Goal: Transaction & Acquisition: Purchase product/service

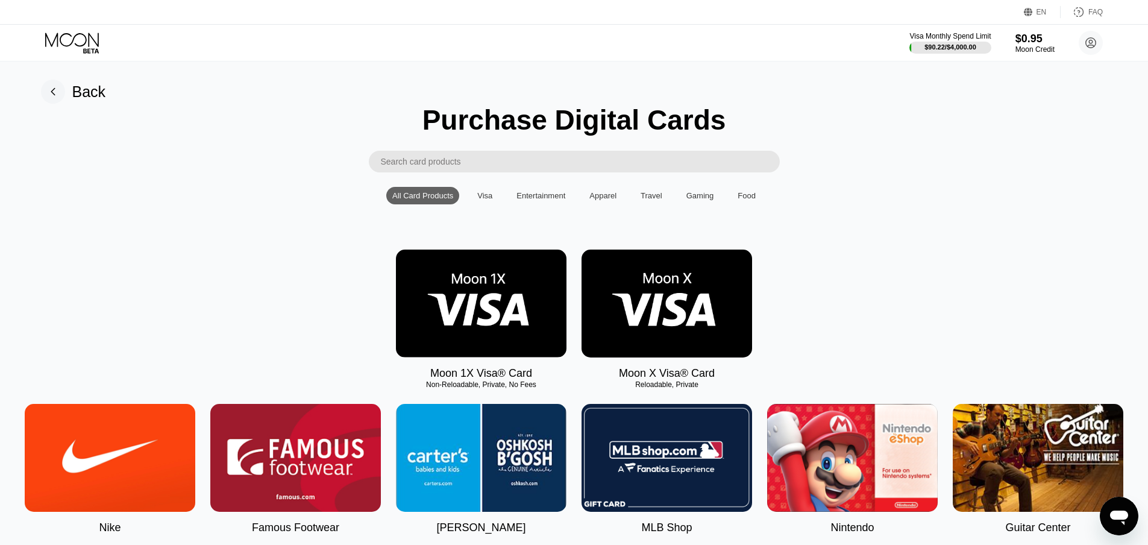
click at [679, 326] on img at bounding box center [666, 303] width 171 height 108
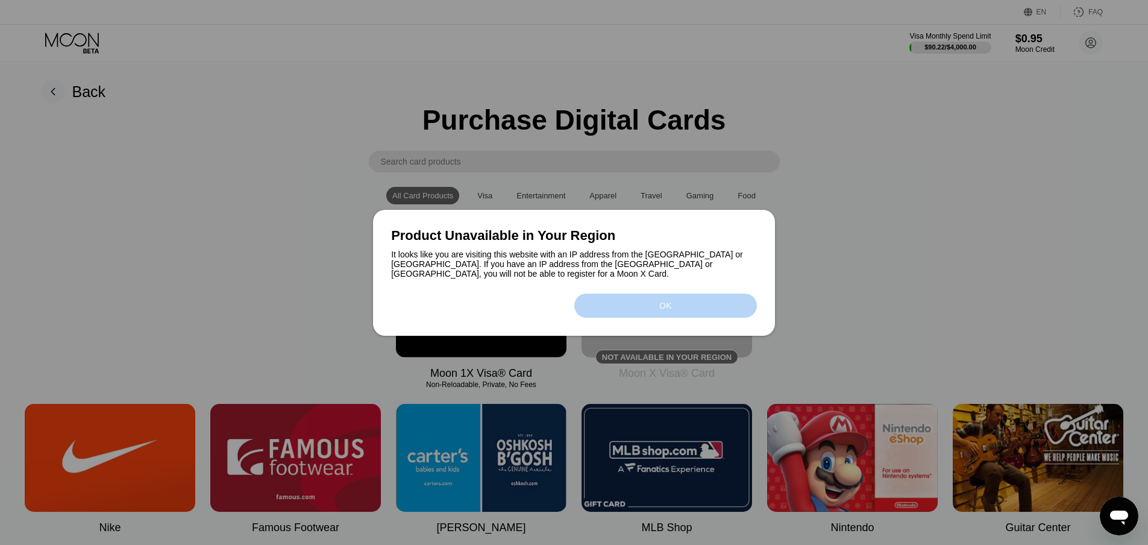
click at [659, 301] on div "OK" at bounding box center [665, 306] width 12 height 10
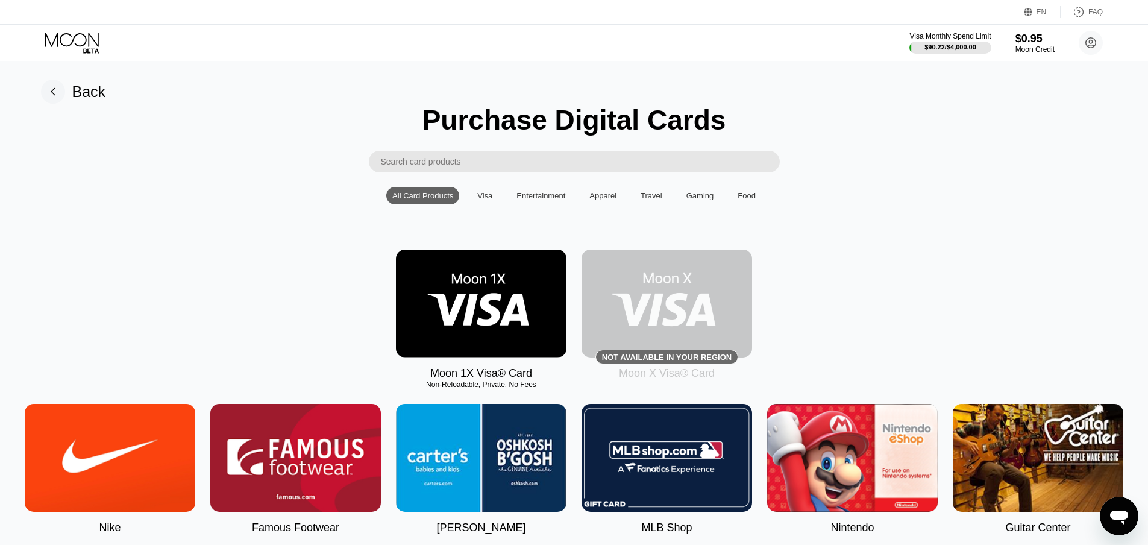
click at [813, 301] on div "Moon 1X Visa® Card Non-Reloadable, Private, No Fees Not available in your regio…" at bounding box center [574, 314] width 1121 height 130
click at [336, 274] on div "Moon 1X Visa® Card Non-Reloadable, Private, No Fees Not available in your regio…" at bounding box center [574, 314] width 1121 height 130
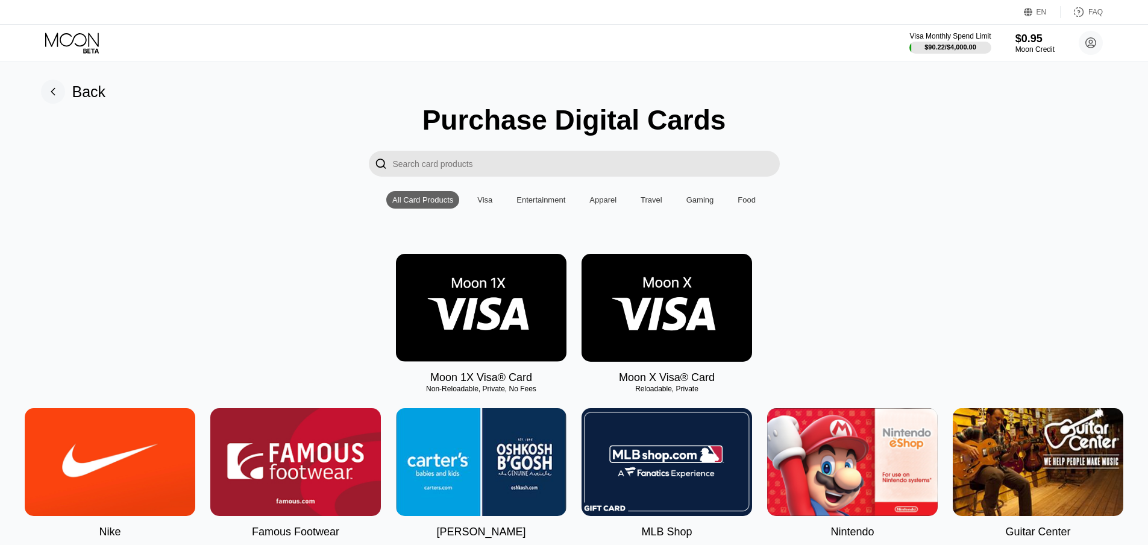
click at [679, 330] on img at bounding box center [666, 308] width 171 height 108
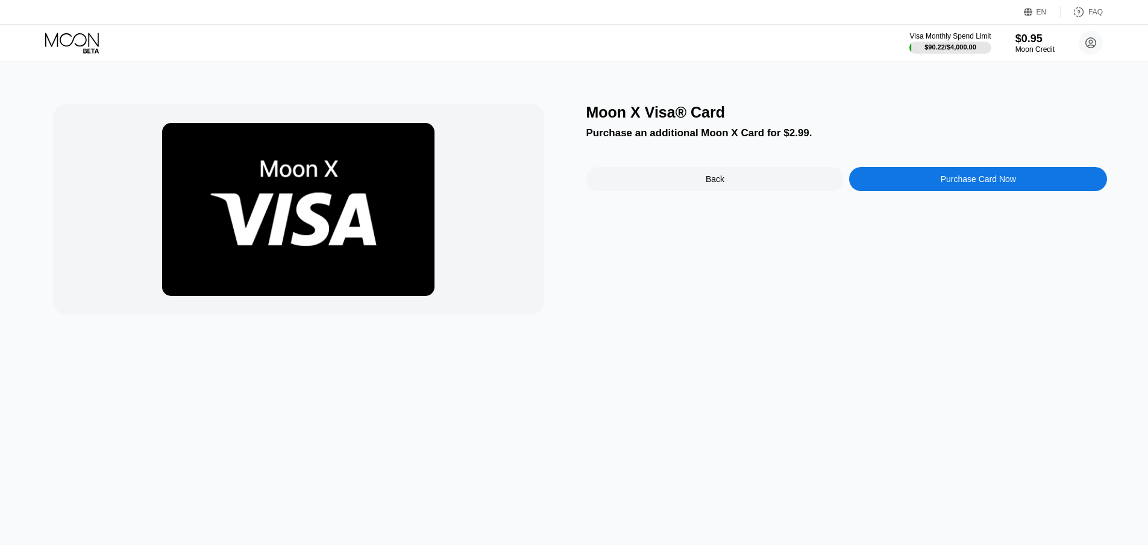
click at [994, 184] on div "Purchase Card Now" at bounding box center [978, 179] width 75 height 10
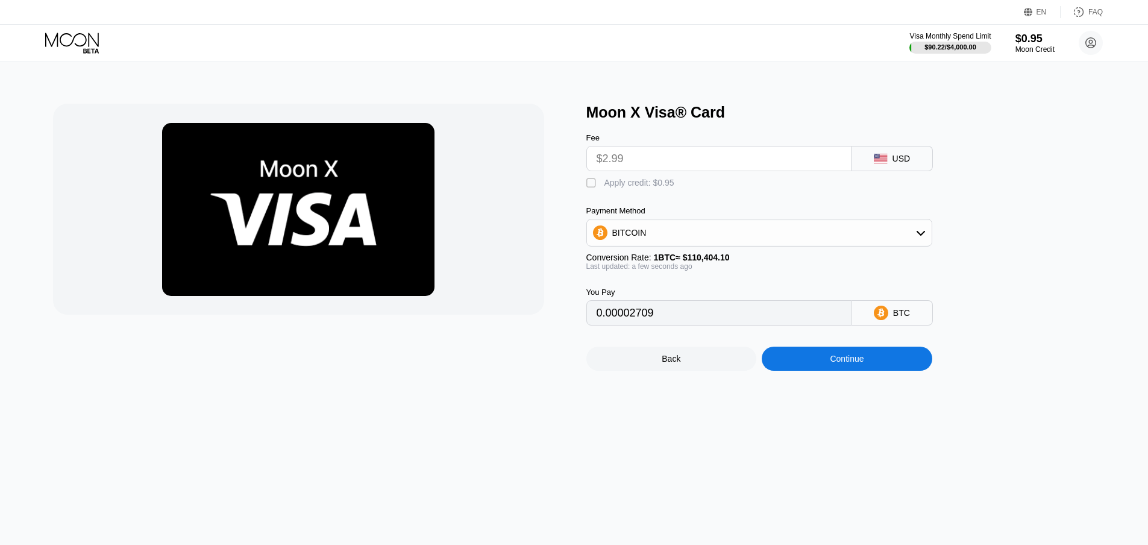
click at [715, 157] on input "$2.99" at bounding box center [719, 158] width 245 height 24
click at [707, 161] on input "$2.99" at bounding box center [719, 158] width 245 height 24
click at [628, 165] on input "$2.99" at bounding box center [719, 158] width 245 height 24
click at [691, 235] on div "BITCOIN" at bounding box center [759, 233] width 345 height 24
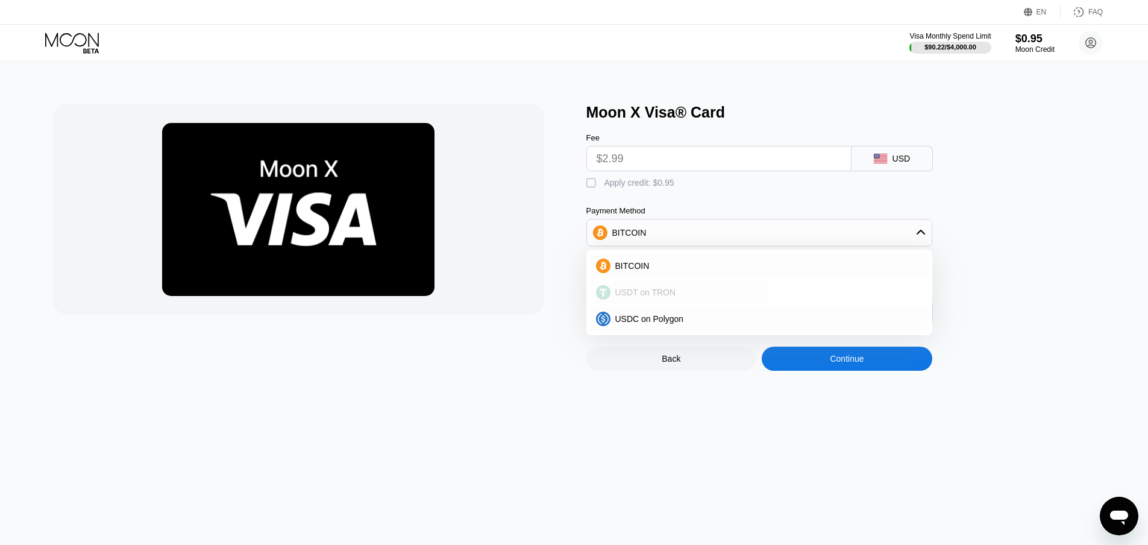
click at [684, 304] on div "USDT on TRON" at bounding box center [759, 292] width 339 height 24
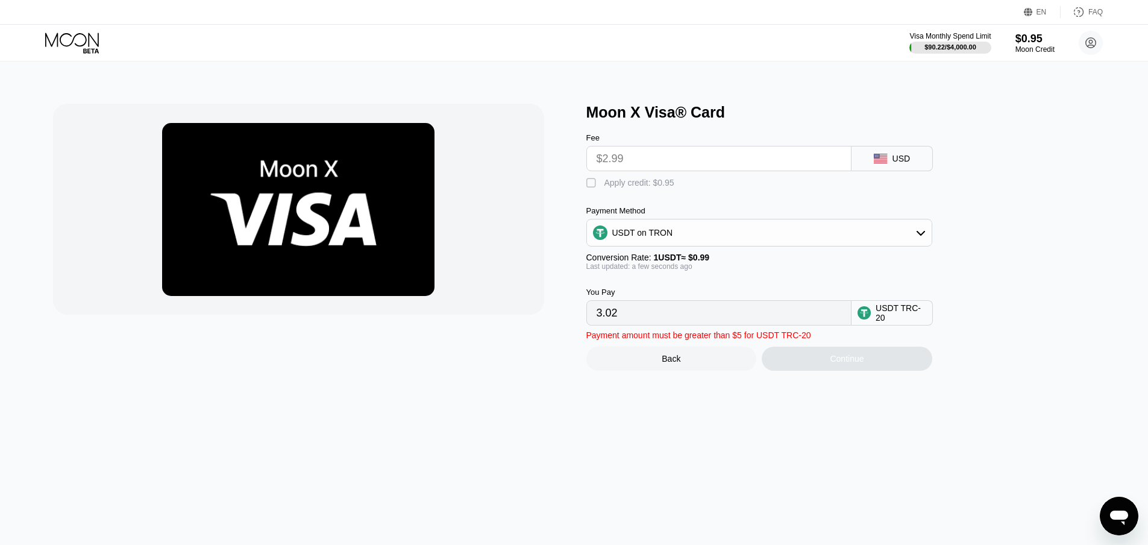
drag, startPoint x: 619, startPoint y: 319, endPoint x: 588, endPoint y: 319, distance: 31.9
click at [588, 319] on div "3.02" at bounding box center [718, 312] width 265 height 25
click at [616, 168] on input "$2.99" at bounding box center [719, 158] width 245 height 24
click at [597, 165] on input "$2.99" at bounding box center [719, 158] width 245 height 24
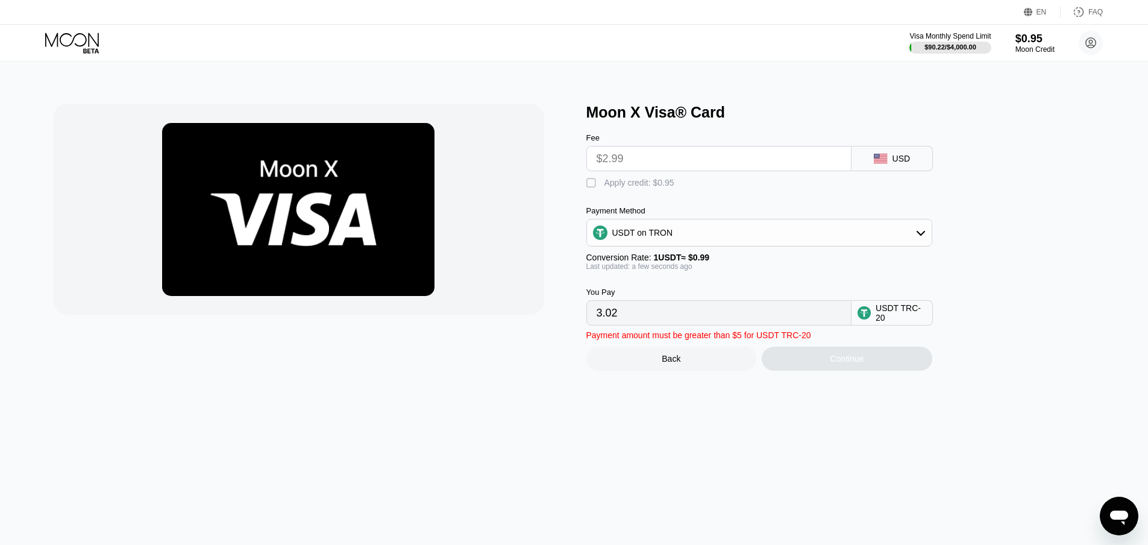
click at [597, 165] on input "$2.99" at bounding box center [719, 158] width 245 height 24
drag, startPoint x: 924, startPoint y: 158, endPoint x: 917, endPoint y: 158, distance: 7.2
click at [923, 158] on div "USD" at bounding box center [891, 158] width 81 height 25
click at [886, 158] on icon at bounding box center [880, 159] width 13 height 10
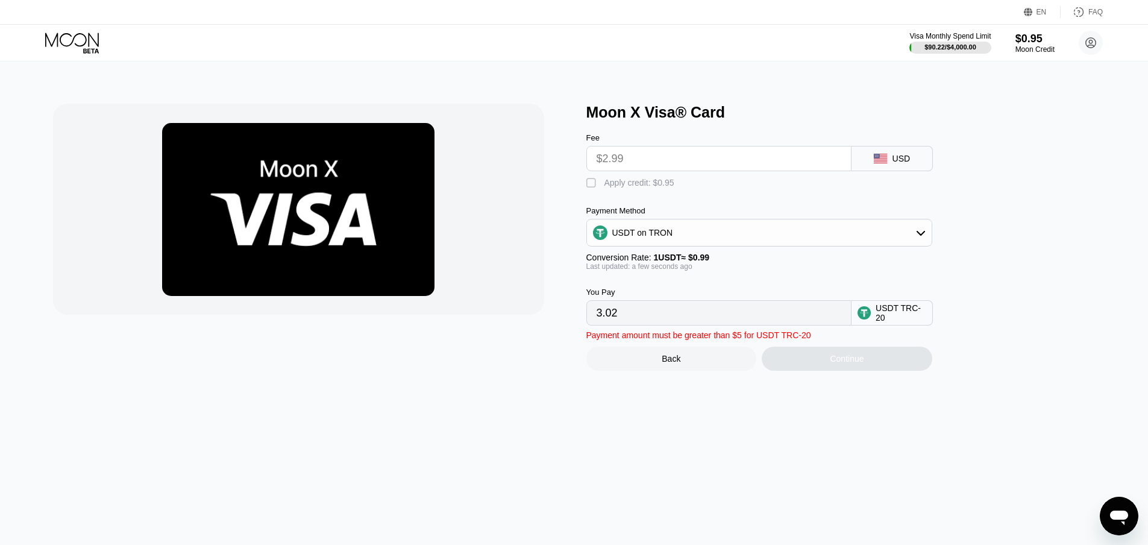
click at [886, 158] on icon at bounding box center [880, 159] width 13 height 10
click at [746, 159] on input "$2.99" at bounding box center [719, 158] width 245 height 24
click at [592, 187] on div "" at bounding box center [592, 183] width 12 height 12
drag, startPoint x: 612, startPoint y: 324, endPoint x: 588, endPoint y: 321, distance: 24.3
click at [588, 321] on div "2.06" at bounding box center [718, 312] width 265 height 25
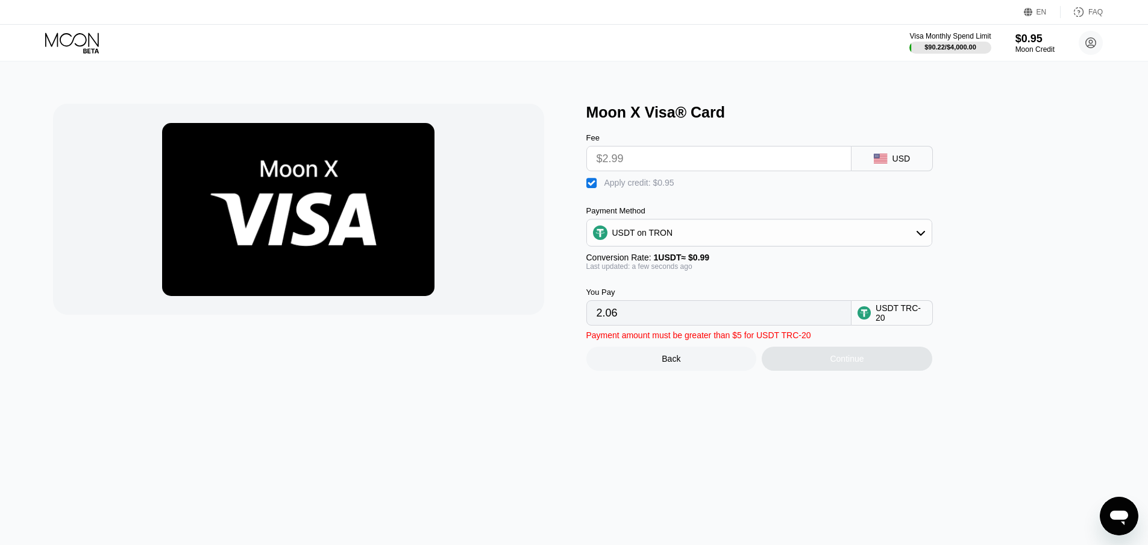
click at [595, 187] on div "" at bounding box center [592, 183] width 12 height 12
click at [595, 187] on div "" at bounding box center [592, 183] width 12 height 12
click at [630, 162] on input "$2.99" at bounding box center [719, 158] width 245 height 24
click at [630, 165] on input "$2.99" at bounding box center [719, 158] width 245 height 24
click at [877, 322] on div "USDT TRC-20" at bounding box center [901, 312] width 51 height 19
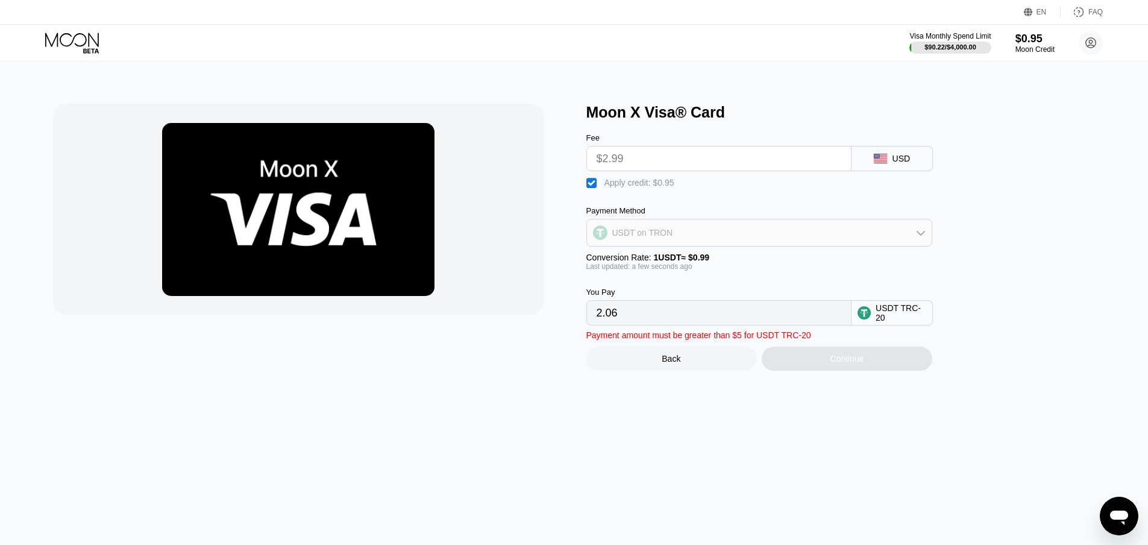
click at [906, 232] on div "USDT on TRON" at bounding box center [759, 233] width 345 height 24
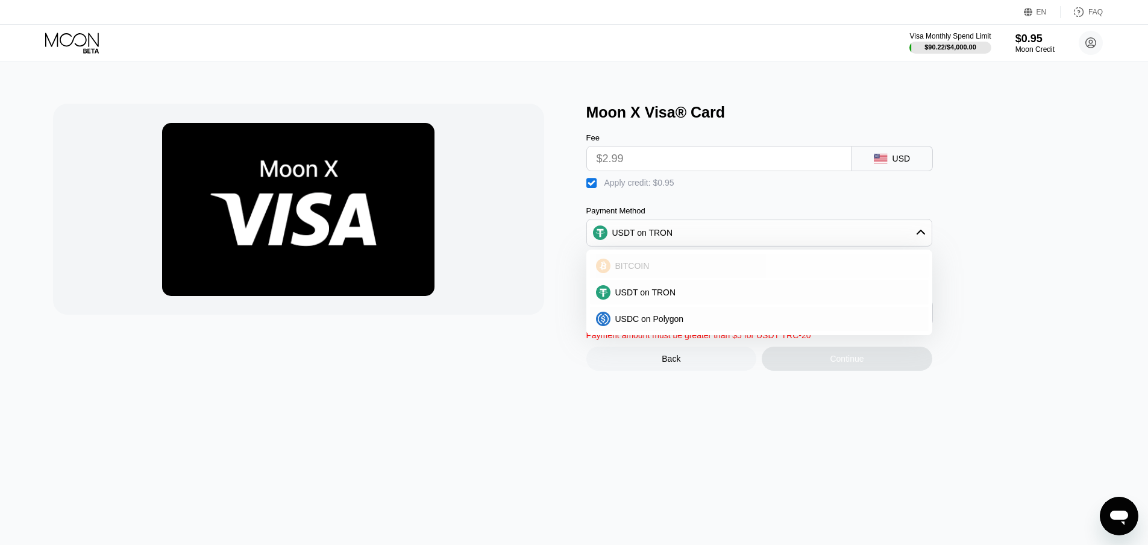
click at [628, 263] on div "BITCOIN" at bounding box center [759, 266] width 339 height 24
type input "0.00001848"
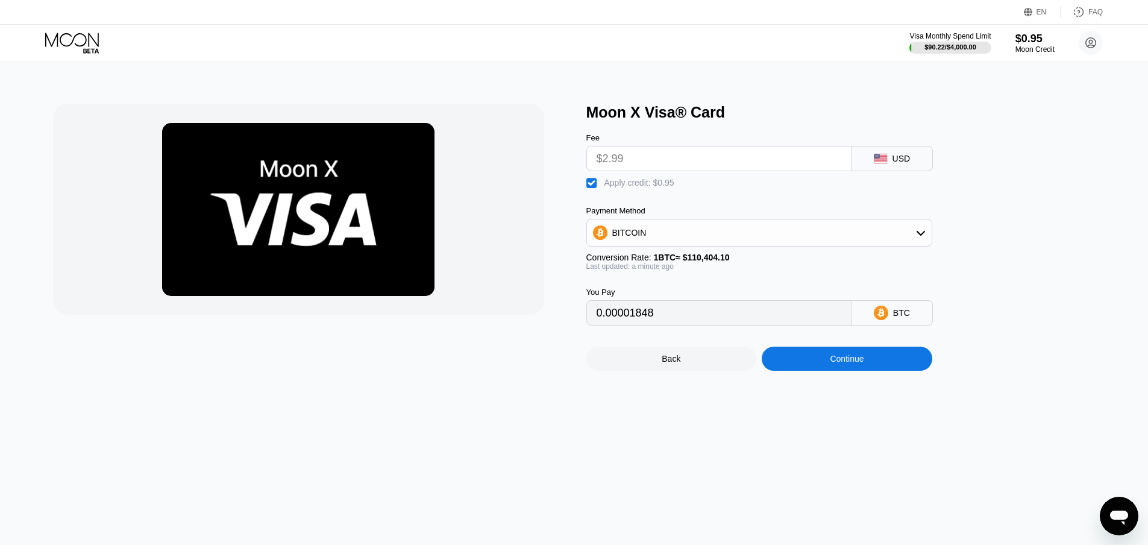
click at [710, 66] on div "Moon X Visa® Card Fee $2.99 USD  Apply credit: $0.95 Payment Method BITCOIN Co…" at bounding box center [574, 302] width 1157 height 483
click at [645, 68] on div "Moon X Visa® Card Fee $2.99 USD  Apply credit: $0.95 Payment Method BITCOIN Co…" at bounding box center [574, 302] width 1157 height 483
type input "0.00001847"
type input "0.00001849"
type input "0.00001848"
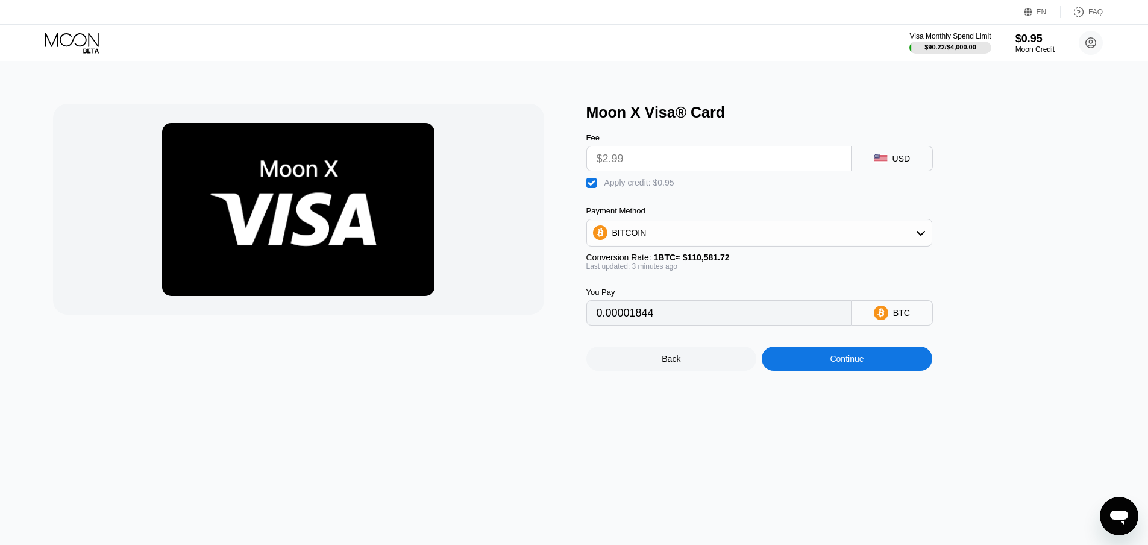
type input "0.00001845"
type input "0.00001846"
type input "0.00001851"
click at [363, 60] on div "Visa Monthly Spend Limit $90.22 / $4,000.00 $0.95 Moon Credit [PERSON_NAME] [EM…" at bounding box center [574, 43] width 1148 height 36
click at [76, 38] on icon at bounding box center [73, 43] width 56 height 21
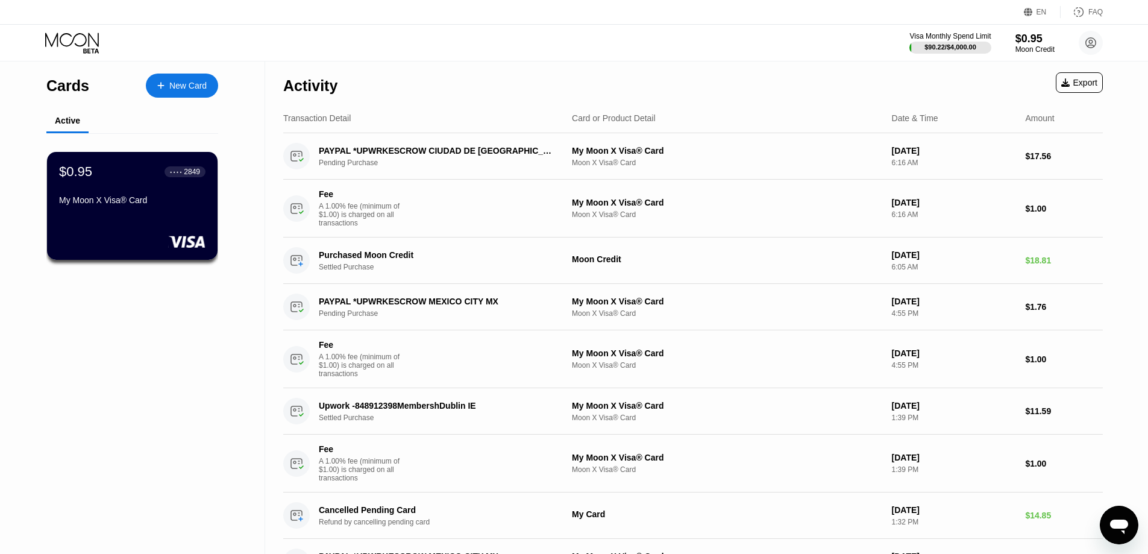
click at [480, 57] on div "Visa Monthly Spend Limit $90.22 / $4,000.00 $0.95 Moon Credit James Lee jamesle…" at bounding box center [574, 43] width 1148 height 36
click at [504, 54] on div "Visa Monthly Spend Limit $90.22 / $4,000.00 $0.95 Moon Credit James Lee jamesle…" at bounding box center [574, 43] width 1148 height 36
drag, startPoint x: 356, startPoint y: 44, endPoint x: 269, endPoint y: 61, distance: 89.0
click at [355, 44] on div "Visa Monthly Spend Limit $90.22 / $4,000.00 $0.95 Moon Credit James Lee jamesle…" at bounding box center [574, 43] width 1148 height 36
drag, startPoint x: 487, startPoint y: 80, endPoint x: 269, endPoint y: 108, distance: 220.6
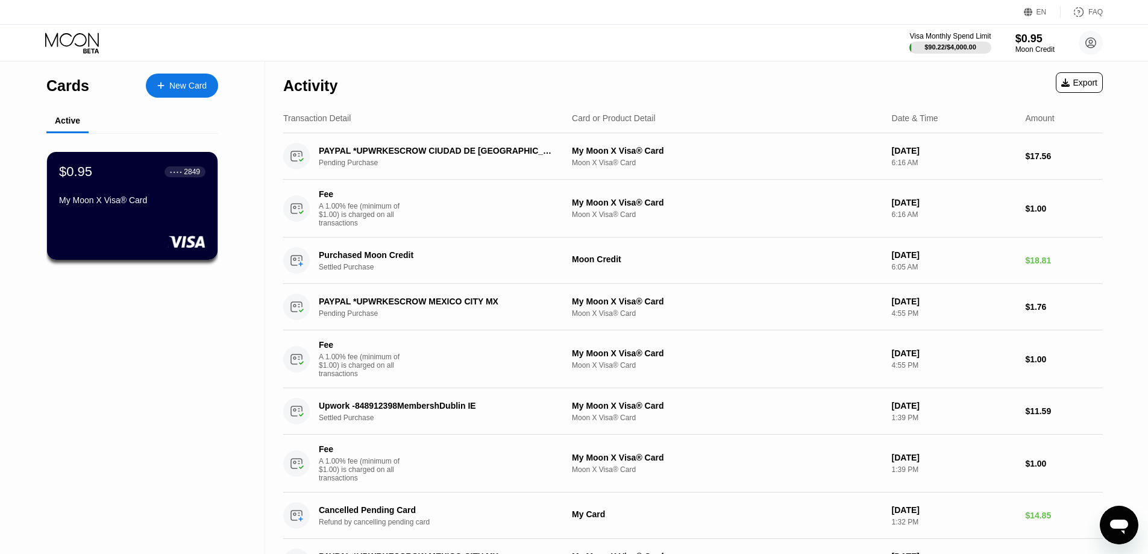
click at [487, 80] on div "Activity Export" at bounding box center [693, 82] width 820 height 42
click at [110, 179] on div "$0.95 ● ● ● ● 2849" at bounding box center [132, 171] width 148 height 16
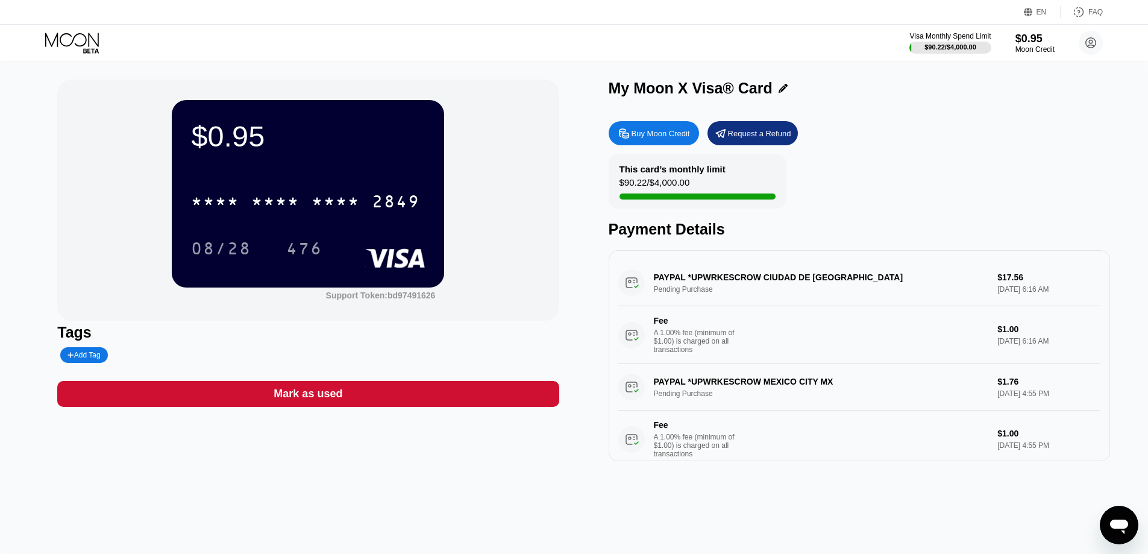
click at [647, 139] on div "Buy Moon Credit" at bounding box center [661, 133] width 58 height 10
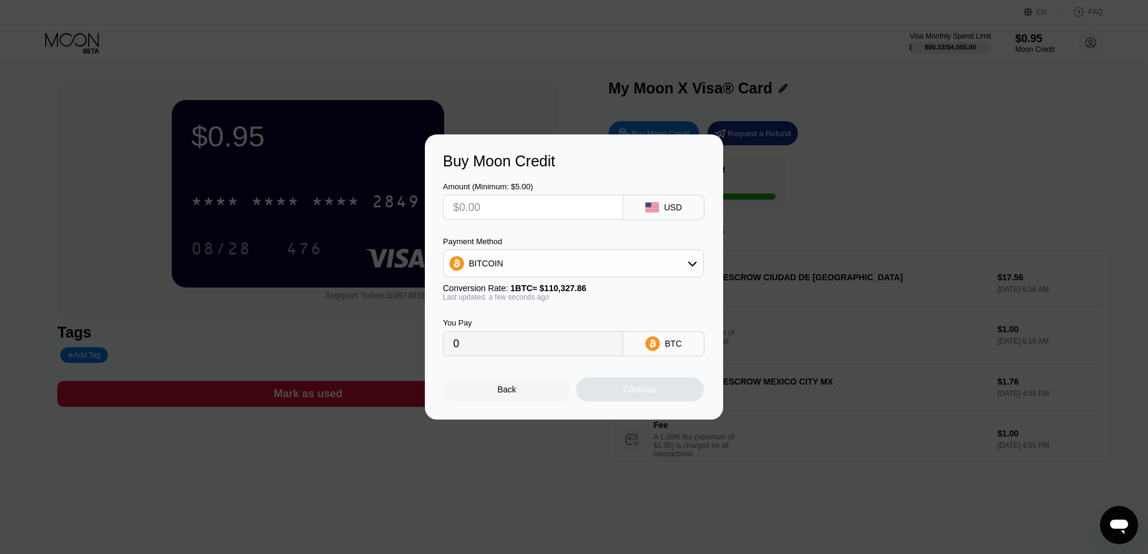
click at [499, 346] on input "0" at bounding box center [533, 343] width 160 height 24
click at [518, 204] on input "text" at bounding box center [533, 207] width 160 height 24
type input "$20"
type input "0.00018128"
type input "$20.85"
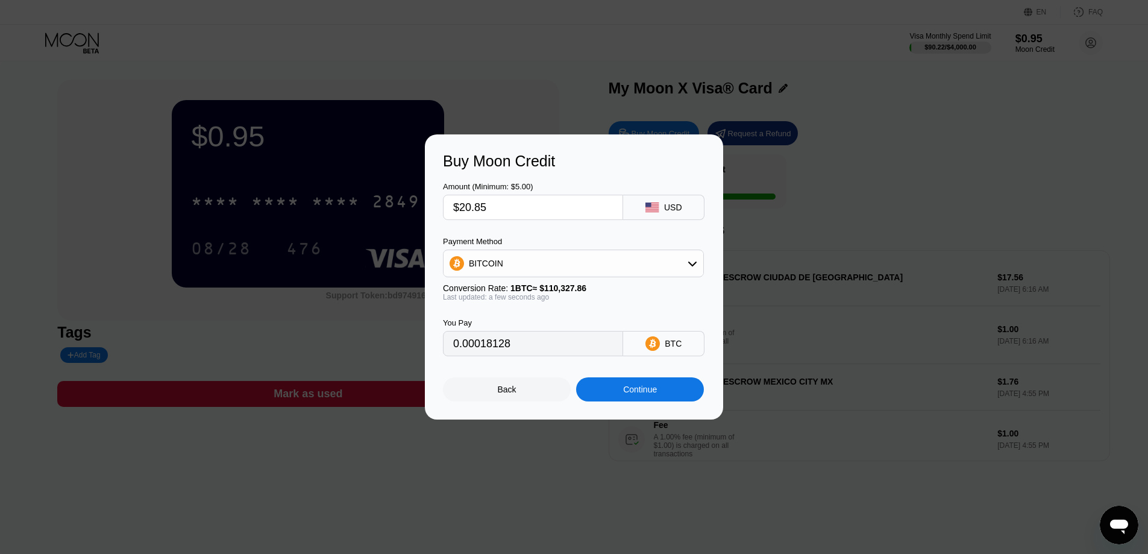
type input "0.00018899"
type input "$20.85"
click at [690, 263] on icon at bounding box center [692, 264] width 8 height 5
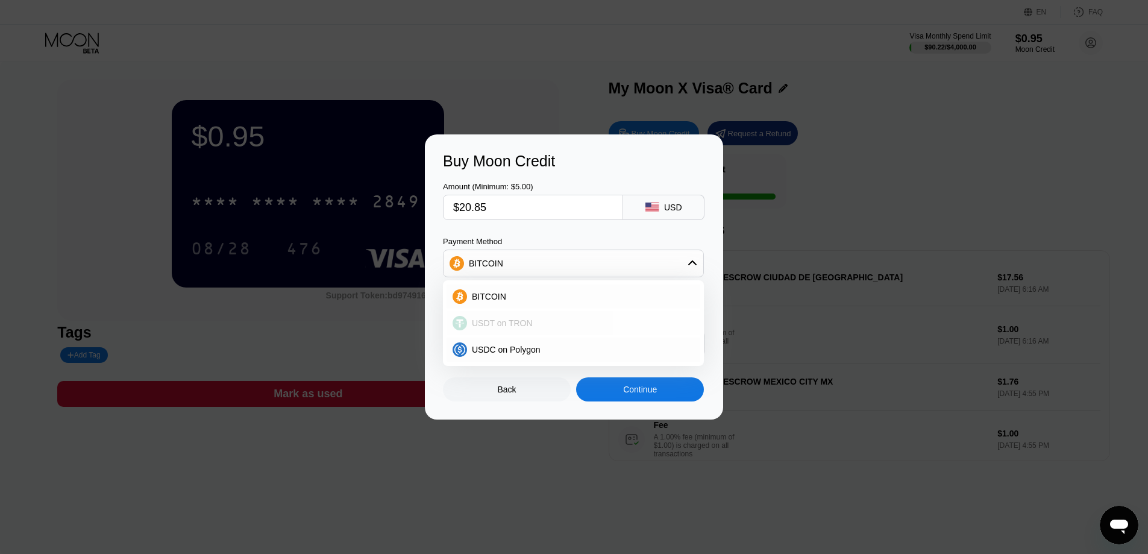
click at [569, 320] on div "USDT on TRON" at bounding box center [580, 323] width 227 height 10
type input "21.06"
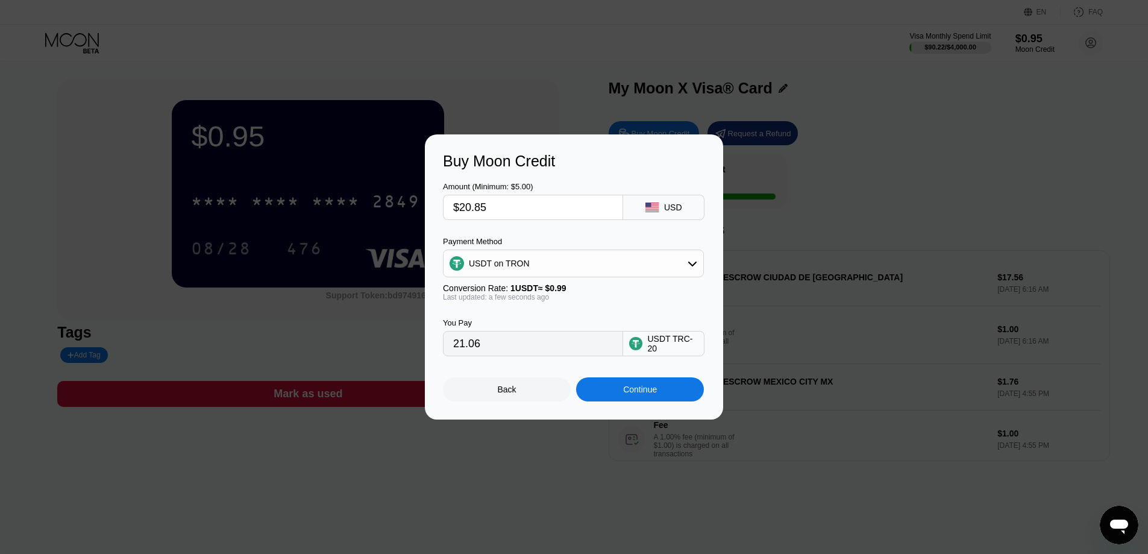
click at [523, 210] on input "$20.85" at bounding box center [533, 207] width 160 height 24
type input "$20.8"
type input "21.01"
type input "$20.83"
type input "21.04"
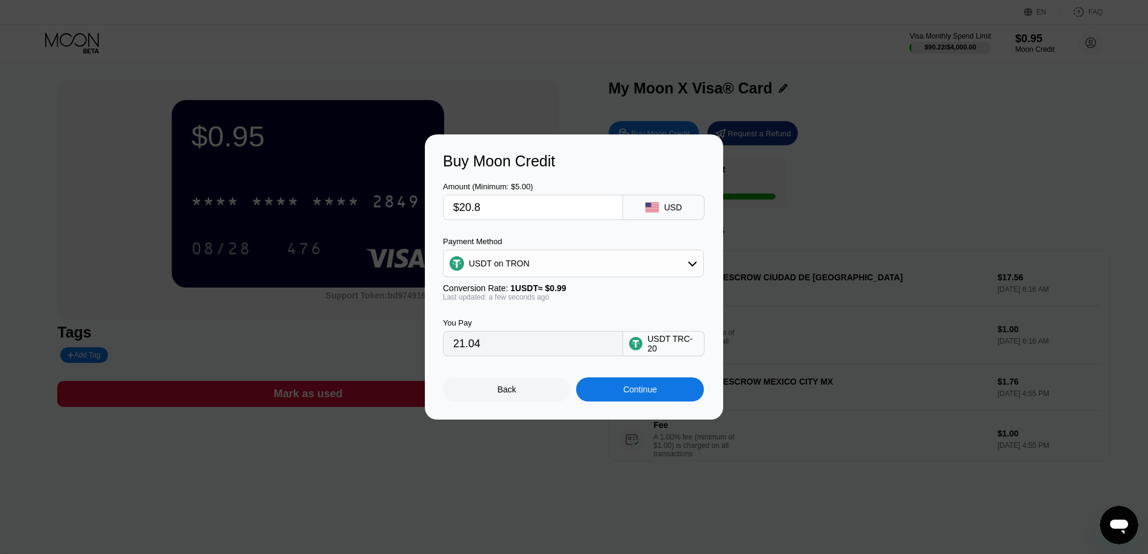
type input "$20.82"
type input "21.03"
type input "$20.81"
type input "21.02"
type input "$20."
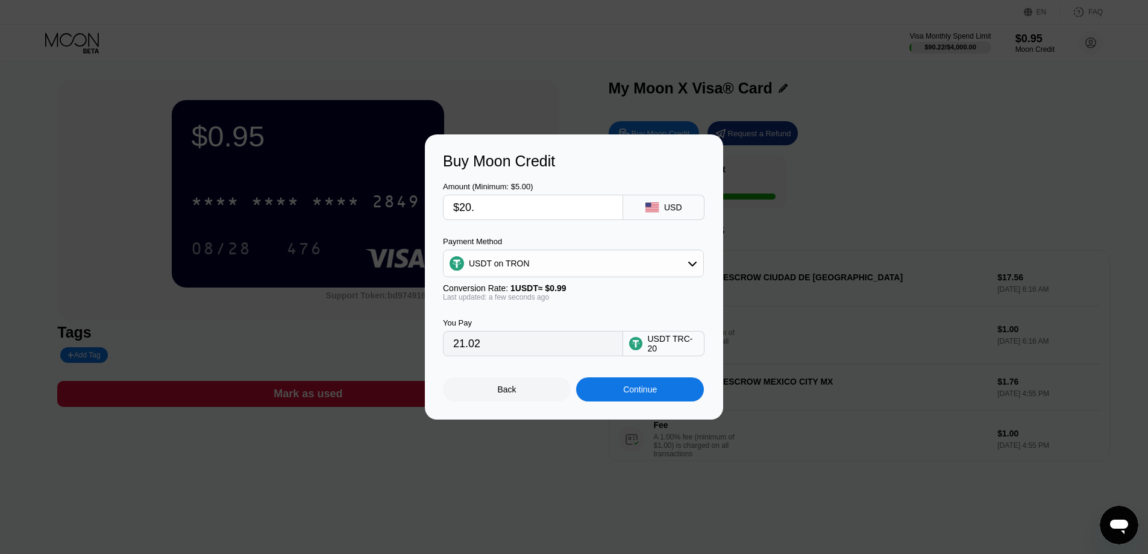
type input "20.20"
type input "$20.79"
type input "21.00"
type input "$20.79"
click at [611, 396] on div "Continue" at bounding box center [640, 389] width 128 height 24
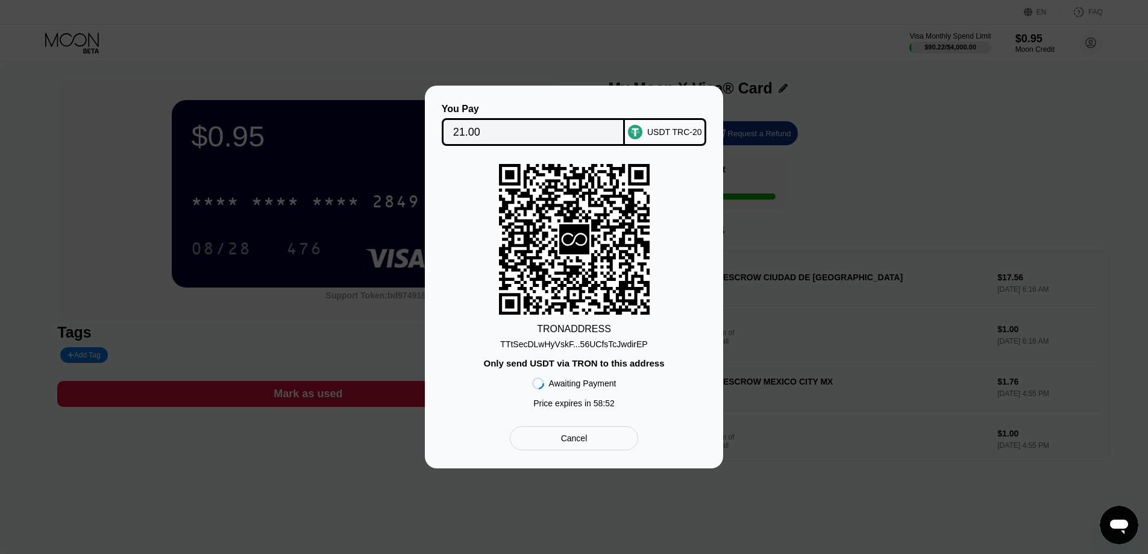
click at [578, 347] on div "TTtSecDLwHyVskF...56UCfsTcJwdirEP" at bounding box center [573, 344] width 147 height 10
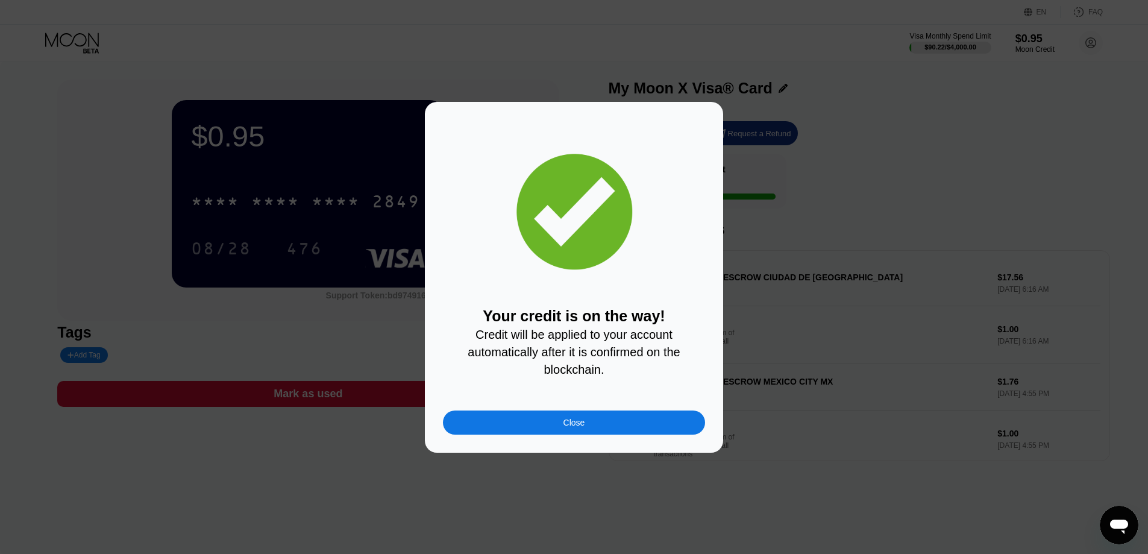
click at [578, 427] on div "Close" at bounding box center [574, 423] width 22 height 10
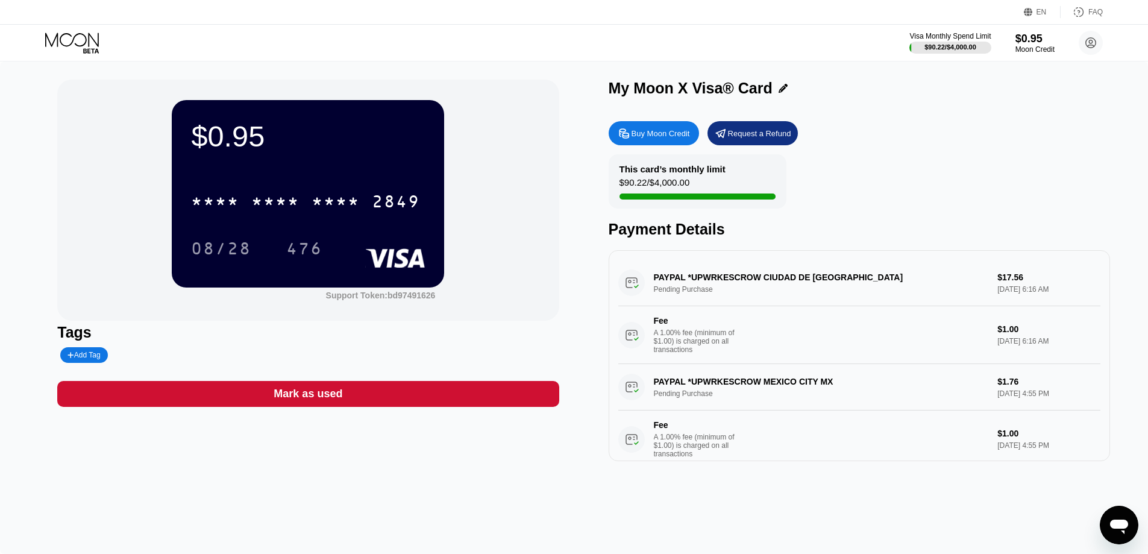
click at [371, 48] on div "Visa Monthly Spend Limit $90.22 / $4,000.00 $0.95 Moon Credit [PERSON_NAME] [EM…" at bounding box center [574, 43] width 1148 height 36
click at [875, 186] on div "This card’s monthly limit $107.75 / $4,000.00 Payment Details" at bounding box center [859, 196] width 501 height 84
